Goal: Communication & Community: Answer question/provide support

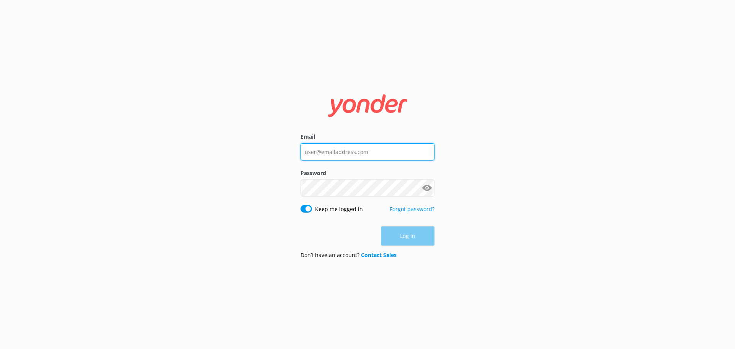
type input "[EMAIL_ADDRESS][DOMAIN_NAME]"
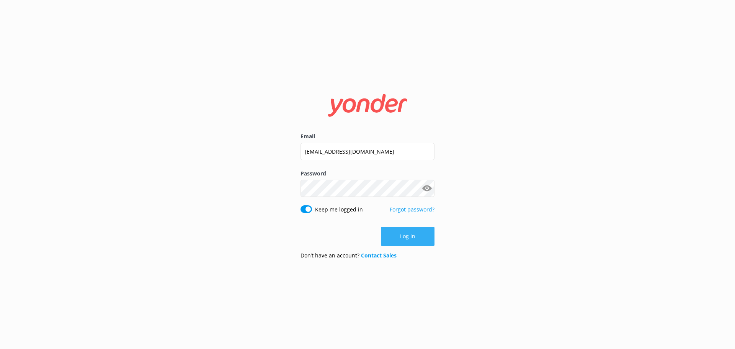
click at [423, 234] on button "Log in" at bounding box center [408, 235] width 54 height 19
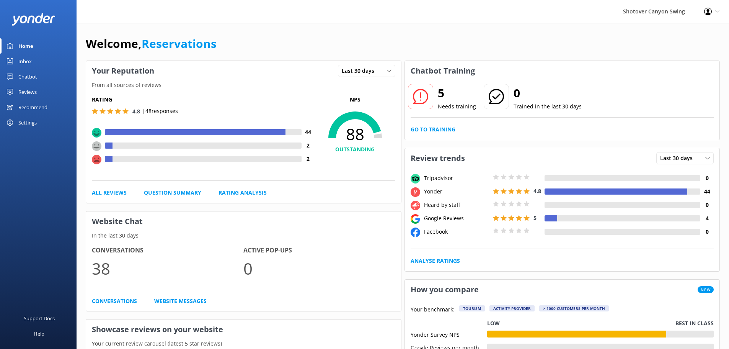
click at [43, 67] on link "Inbox" at bounding box center [38, 61] width 77 height 15
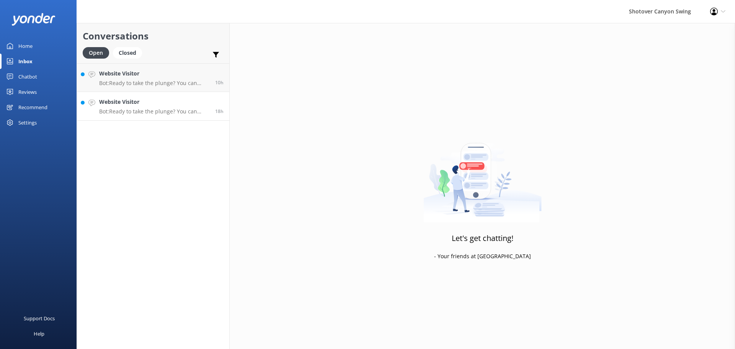
click at [132, 112] on p "Bot: Ready to take the plunge? You can check availability and book your swing o…" at bounding box center [154, 111] width 110 height 7
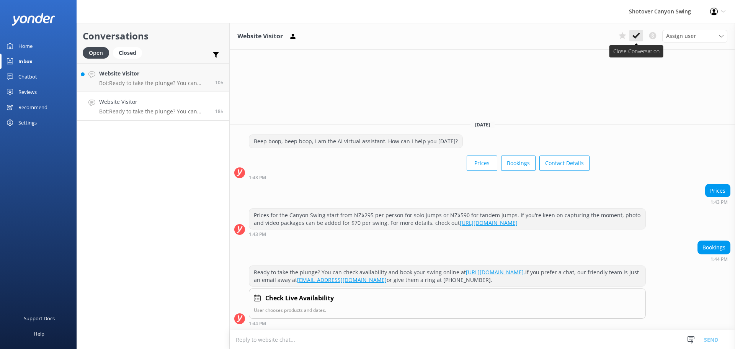
click at [637, 37] on icon at bounding box center [636, 36] width 8 height 8
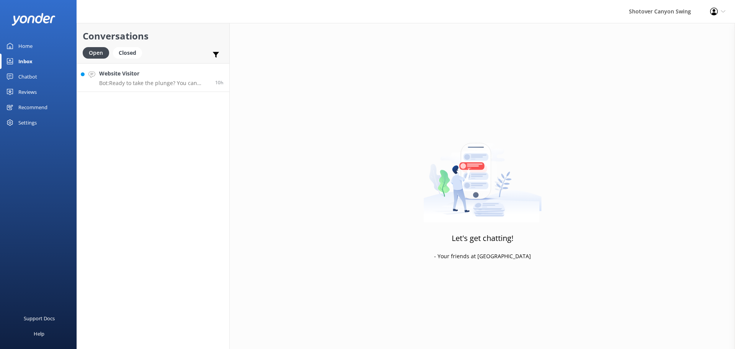
click at [140, 78] on h4 "Website Visitor" at bounding box center [154, 73] width 110 height 8
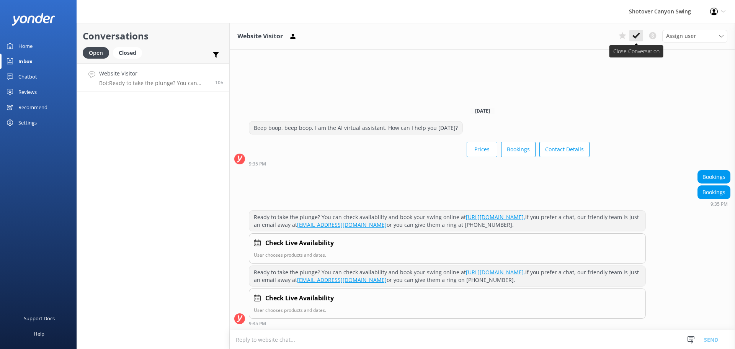
click at [632, 33] on icon at bounding box center [636, 36] width 8 height 8
